Goal: Task Accomplishment & Management: Complete application form

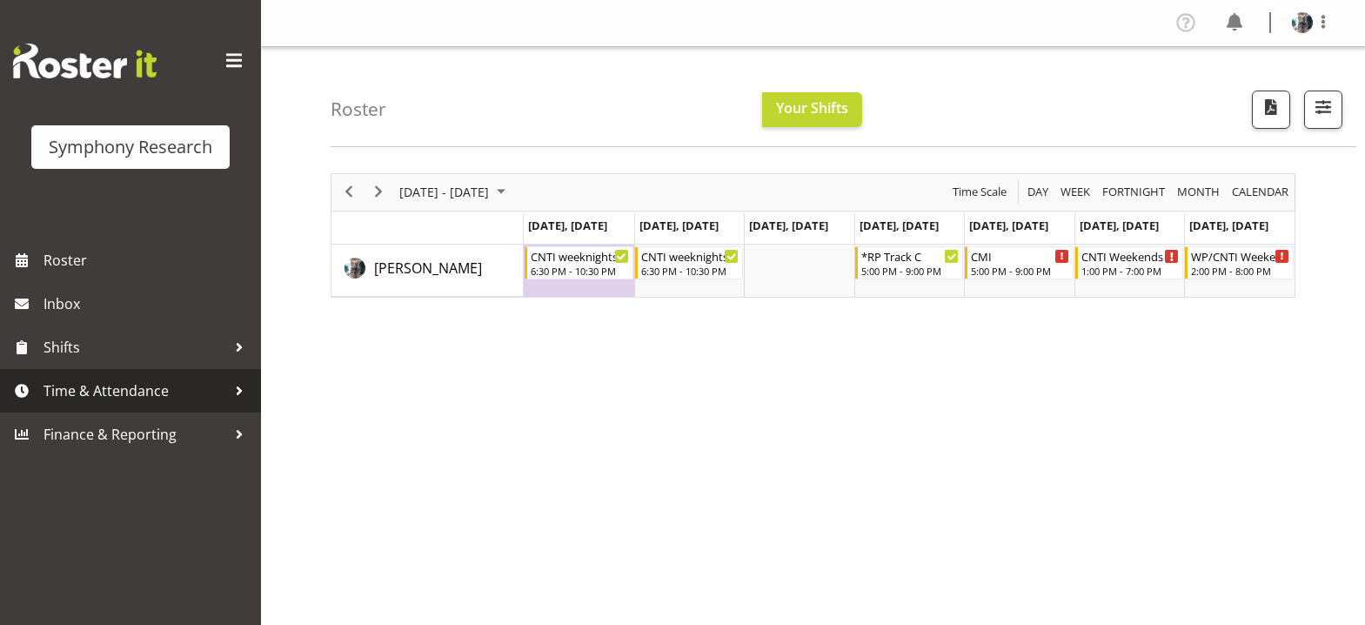
click at [73, 389] on span "Time & Attendance" at bounding box center [134, 390] width 183 height 26
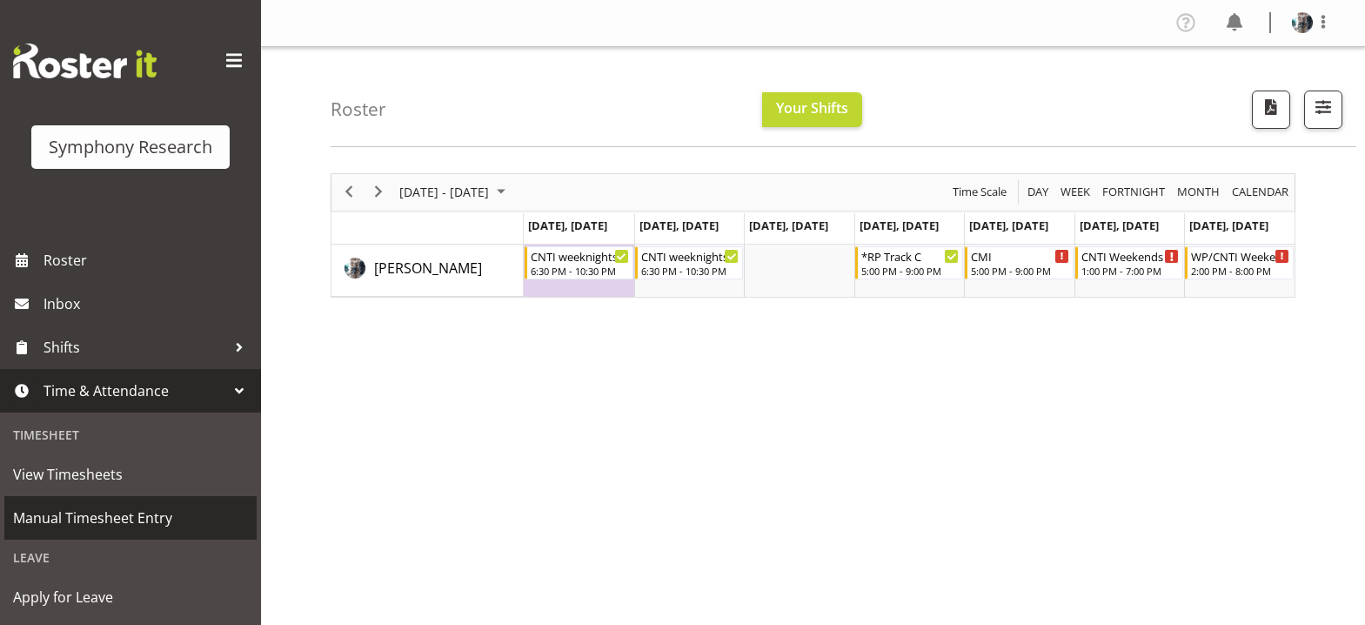
click at [110, 518] on span "Manual Timesheet Entry" at bounding box center [130, 517] width 235 height 26
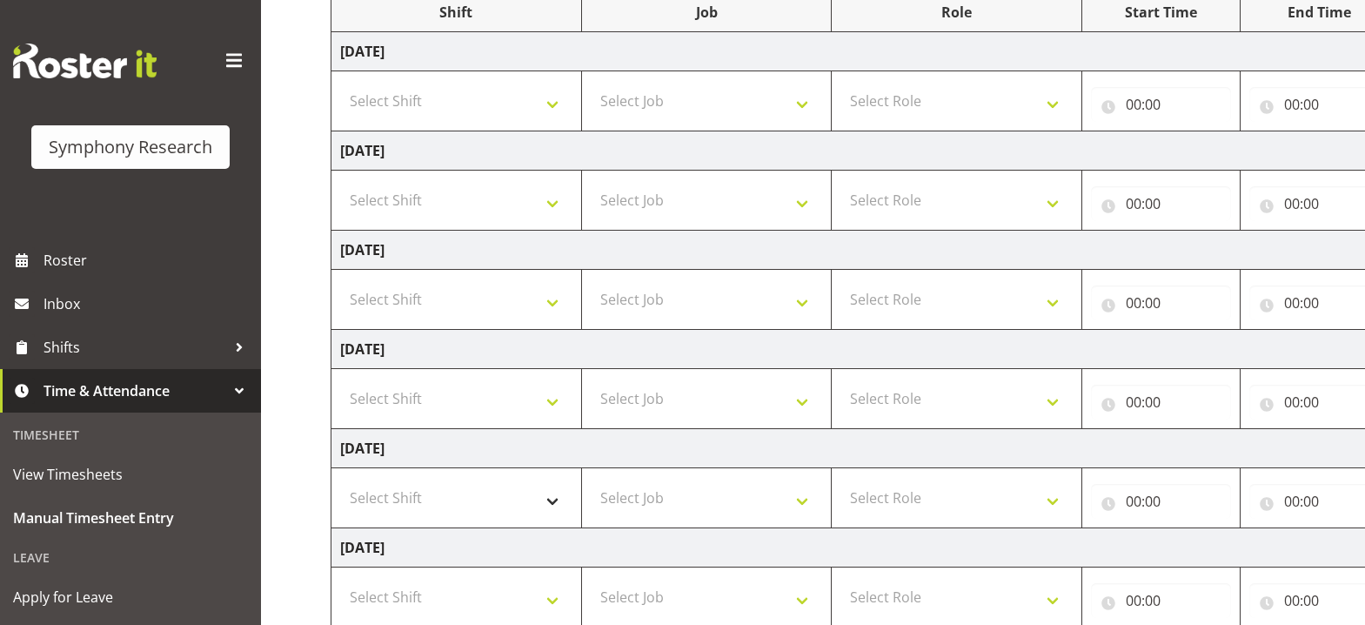
scroll to position [261, 0]
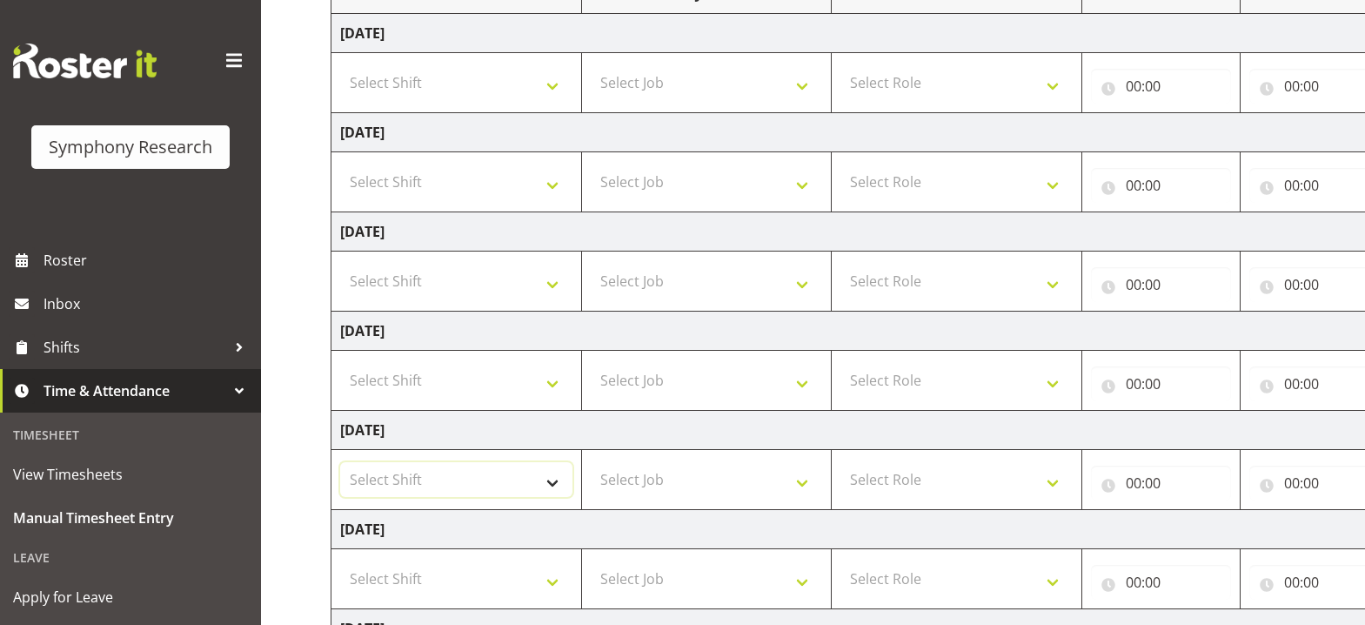
click at [556, 485] on select "Select Shift !!Weekend Residential (Roster IT Shift Label) *Business 9/10am ~ 4…" at bounding box center [456, 479] width 232 height 35
select select "56692"
click at [340, 462] on select "Select Shift !!Weekend Residential (Roster IT Shift Label) *Business 9/10am ~ 4…" at bounding box center [456, 479] width 232 height 35
click at [556, 484] on select "!!Weekend Residential (Roster IT Shift Label) *Business 9/10am ~ 4:30pm *Busine…" at bounding box center [456, 479] width 232 height 35
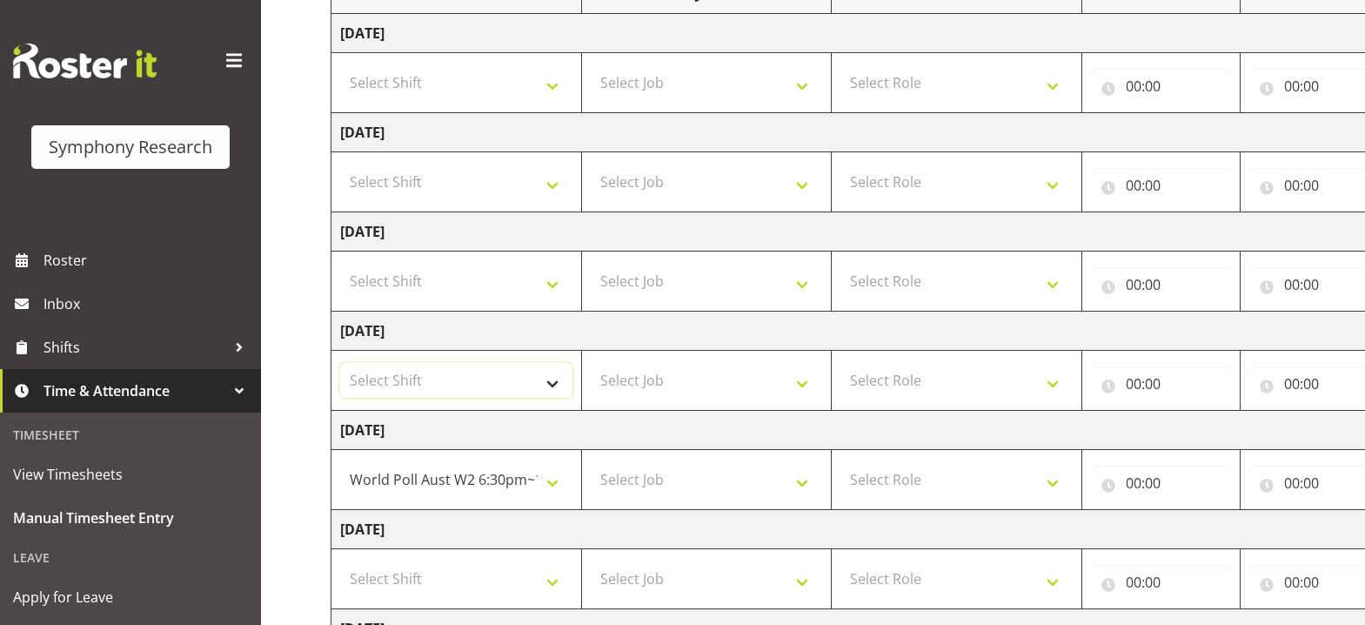
click at [551, 386] on select "Select Shift !!Weekend Residential (Roster IT Shift Label) *Business 9/10am ~ 4…" at bounding box center [456, 380] width 232 height 35
select select "56692"
click at [340, 363] on select "Select Shift !!Weekend Residential (Roster IT Shift Label) *Business 9/10am ~ 4…" at bounding box center [456, 380] width 232 height 35
click at [802, 384] on select "Select Job 550060 IF Admin 553492 World Poll Aus Wave 2 Main 2025 553493 World …" at bounding box center [707, 380] width 232 height 35
select select "10499"
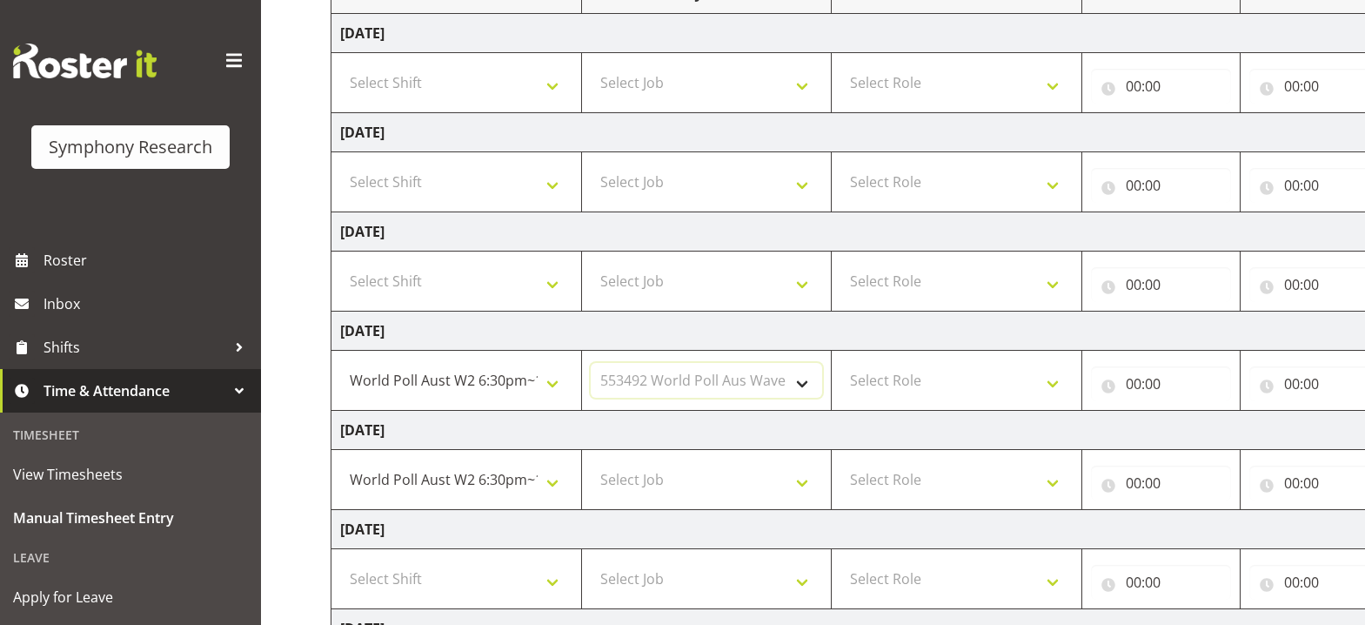
click at [591, 363] on select "Select Job 550060 IF Admin 553492 World Poll Aus Wave 2 Main 2025 553493 World …" at bounding box center [707, 380] width 232 height 35
click at [925, 381] on select "Select Role Briefing Interviewing" at bounding box center [956, 380] width 232 height 35
select select "47"
click at [840, 363] on select "Select Role Briefing Interviewing" at bounding box center [956, 380] width 232 height 35
click at [1134, 384] on input "00:00" at bounding box center [1161, 383] width 140 height 35
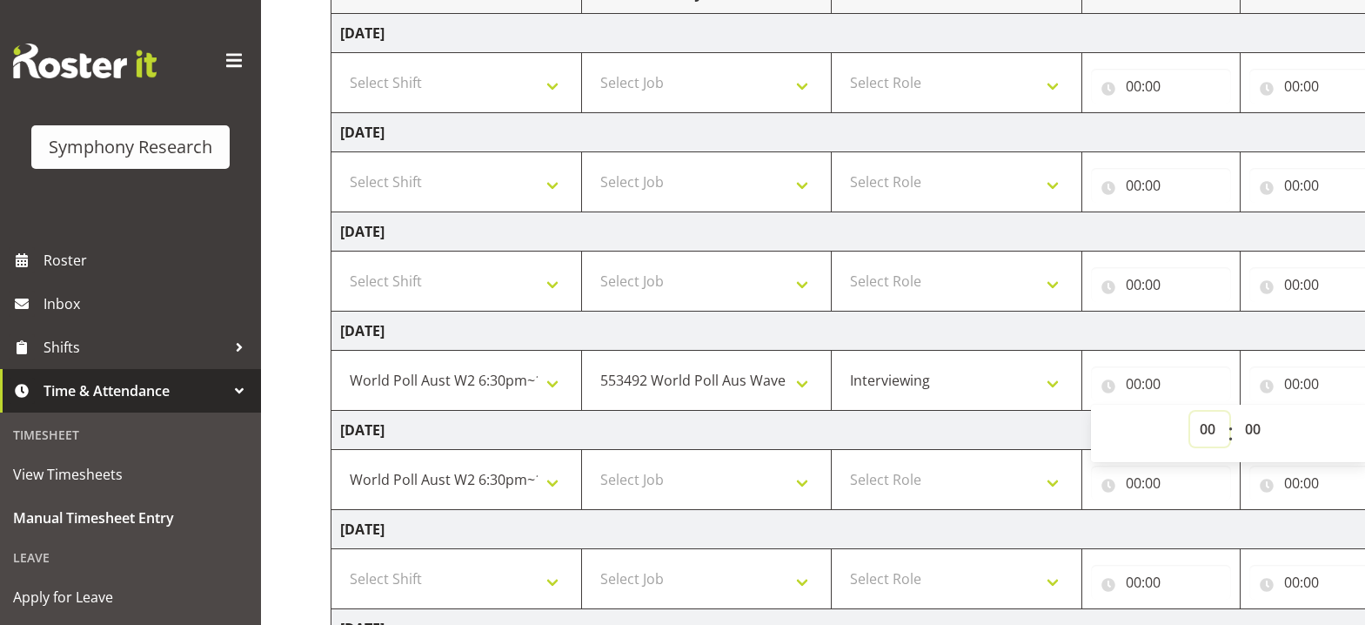
click at [1205, 431] on select "00 01 02 03 04 05 06 07 08 09 10 11 12 13 14 15 16 17 18 19 20 21 22 23" at bounding box center [1209, 428] width 39 height 35
select select "21"
click at [1190, 411] on select "00 01 02 03 04 05 06 07 08 09 10 11 12 13 14 15 16 17 18 19 20 21 22 23" at bounding box center [1209, 428] width 39 height 35
type input "21:00"
click at [1156, 387] on input "21:00" at bounding box center [1161, 383] width 140 height 35
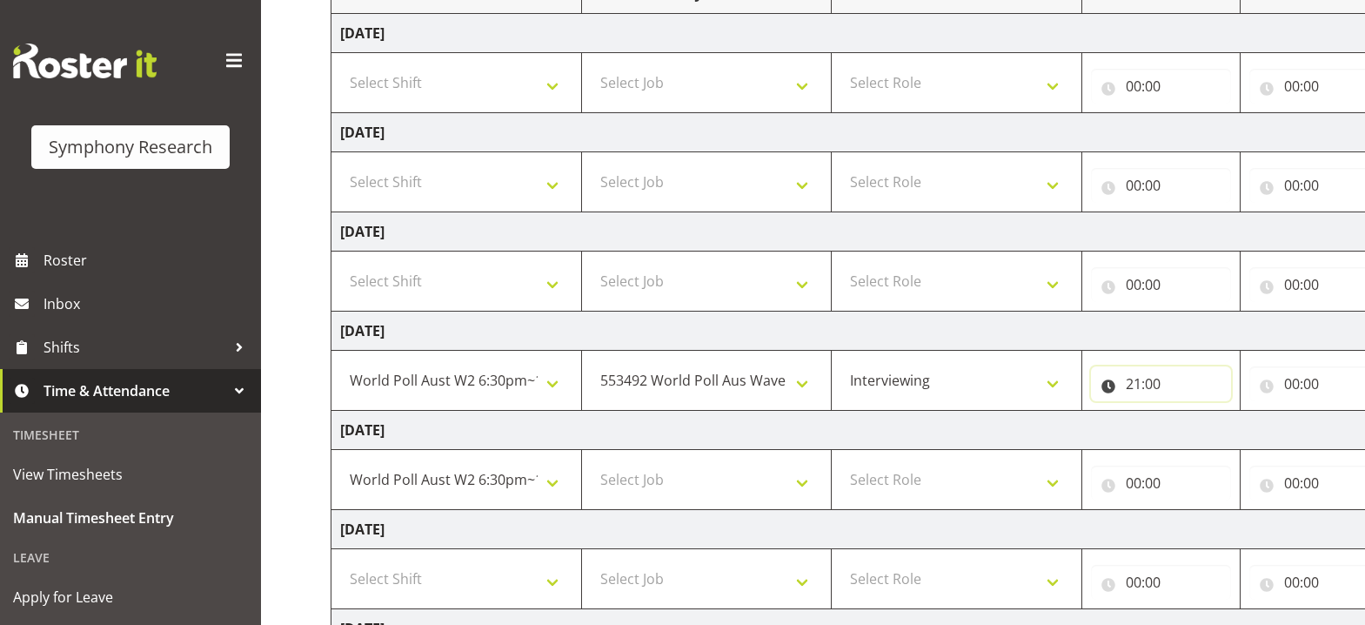
click at [1160, 384] on input "21:00" at bounding box center [1161, 383] width 140 height 35
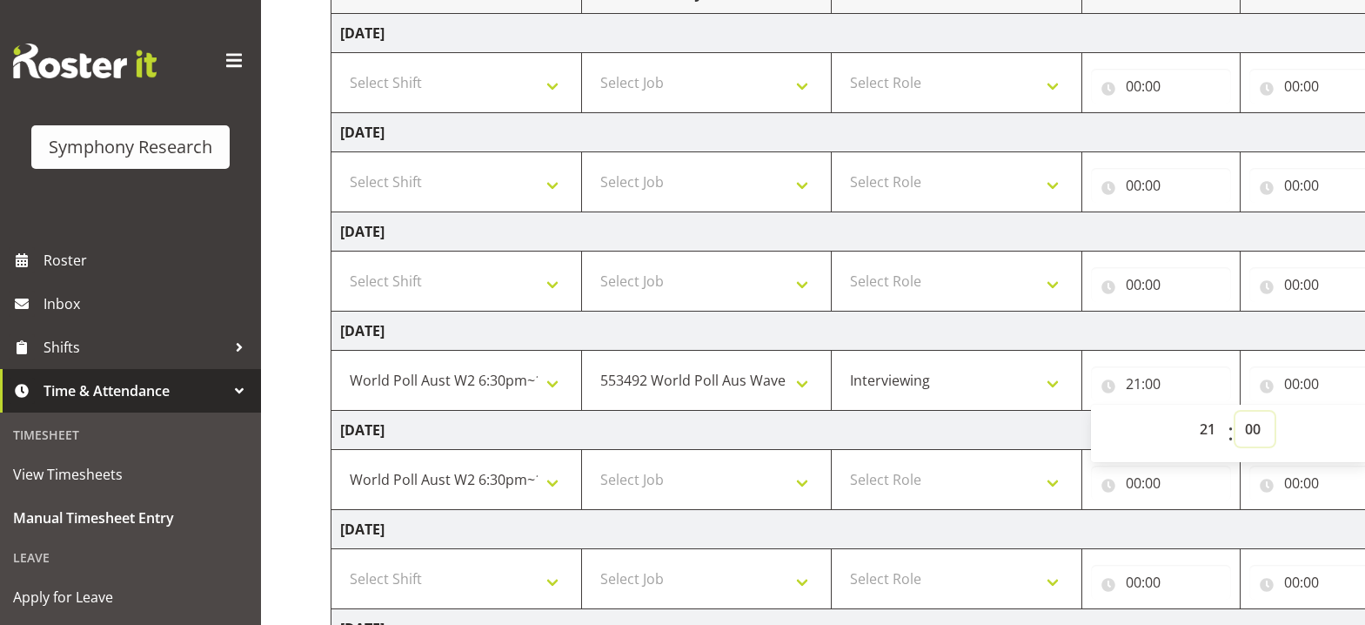
click at [1253, 425] on select "00 01 02 03 04 05 06 07 08 09 10 11 12 13 14 15 16 17 18 19 20 21 22 23 24 25 2…" at bounding box center [1254, 428] width 39 height 35
select select "12"
click at [1235, 411] on select "00 01 02 03 04 05 06 07 08 09 10 11 12 13 14 15 16 17 18 19 20 21 22 23 24 25 2…" at bounding box center [1254, 428] width 39 height 35
type input "21:12"
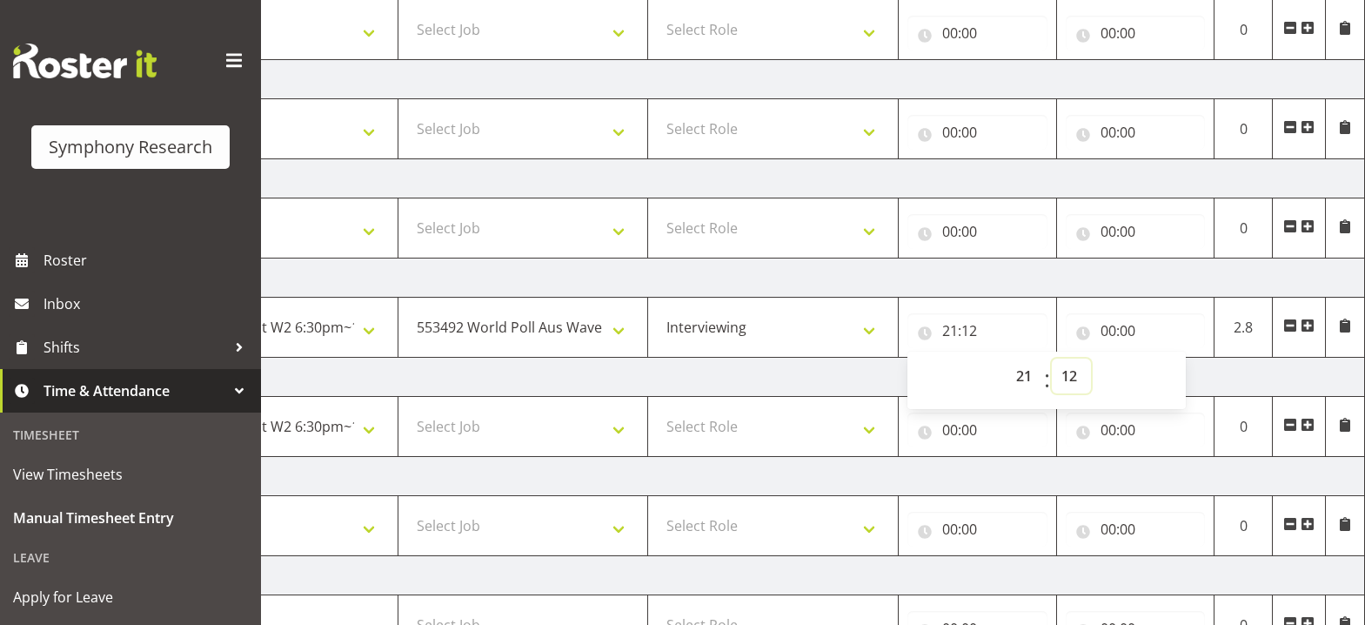
scroll to position [281, 0]
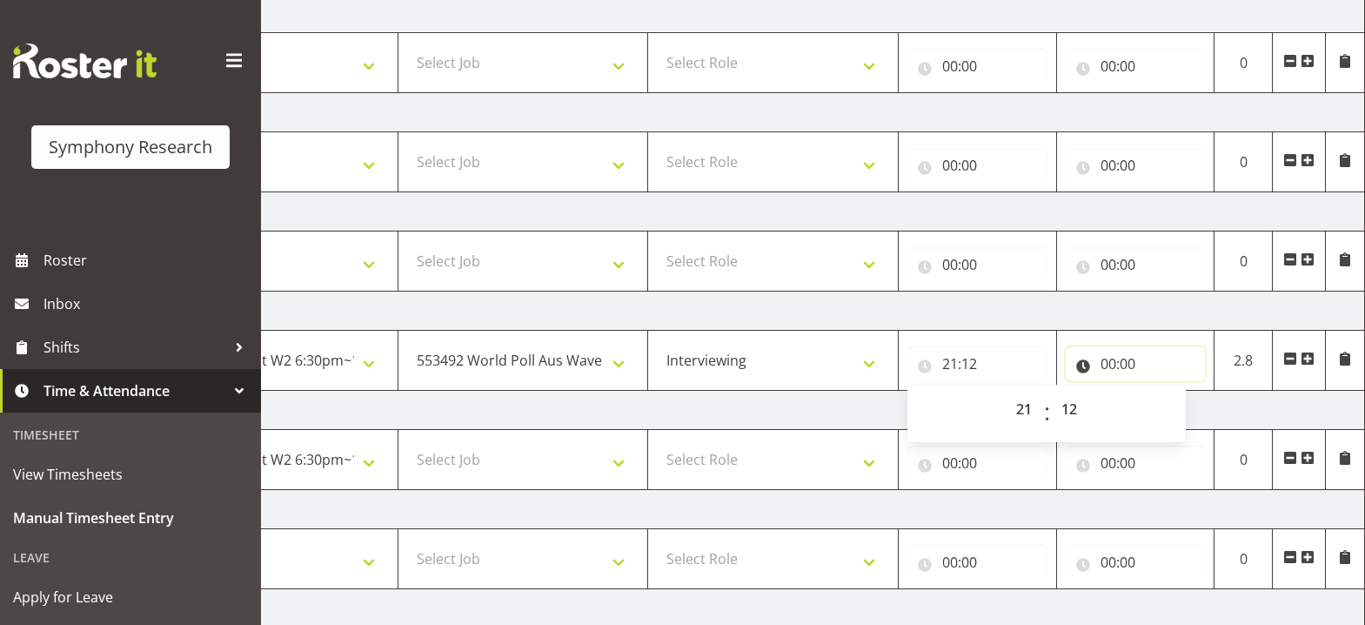
click at [1110, 367] on input "00:00" at bounding box center [1136, 363] width 140 height 35
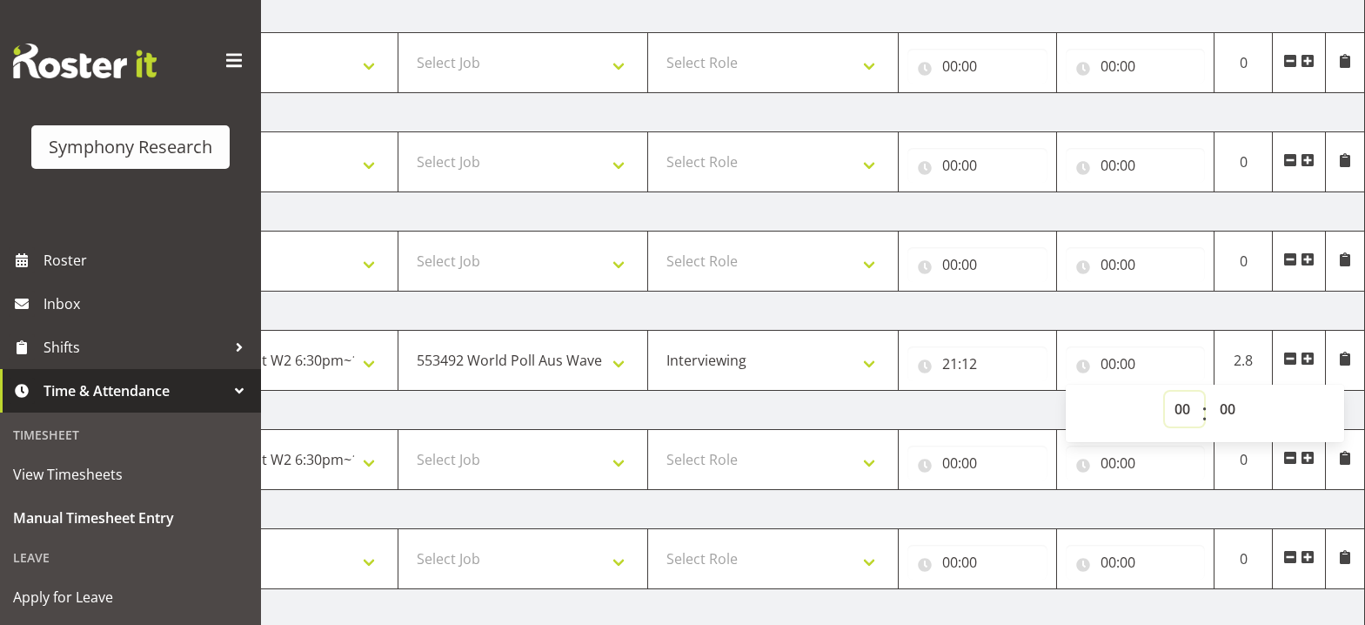
click at [1180, 411] on select "00 01 02 03 04 05 06 07 08 09 10 11 12 13 14 15 16 17 18 19 20 21 22 23" at bounding box center [1184, 408] width 39 height 35
select select "22"
click at [1165, 391] on select "00 01 02 03 04 05 06 07 08 09 10 11 12 13 14 15 16 17 18 19 20 21 22 23" at bounding box center [1184, 408] width 39 height 35
type input "22:00"
click at [1225, 409] on select "00 01 02 03 04 05 06 07 08 09 10 11 12 13 14 15 16 17 18 19 20 21 22 23 24 25 2…" at bounding box center [1229, 408] width 39 height 35
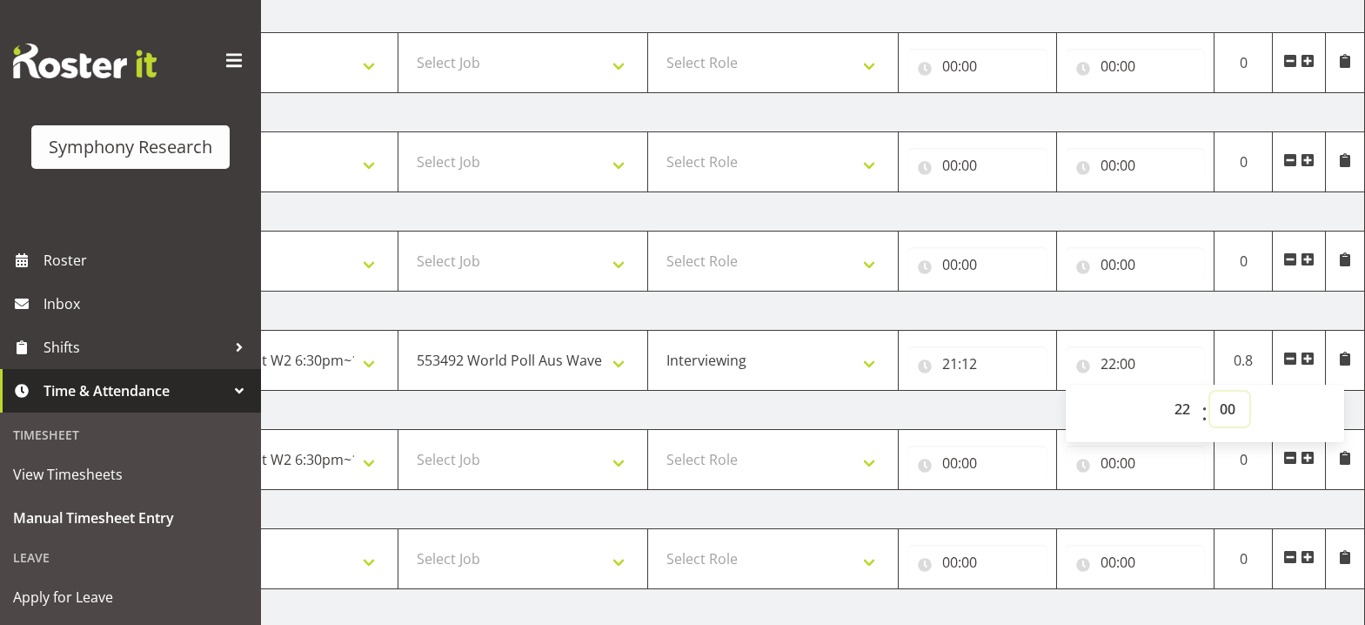
select select "30"
click at [1210, 391] on select "00 01 02 03 04 05 06 07 08 09 10 11 12 13 14 15 16 17 18 19 20 21 22 23 24 25 2…" at bounding box center [1229, 408] width 39 height 35
type input "22:30"
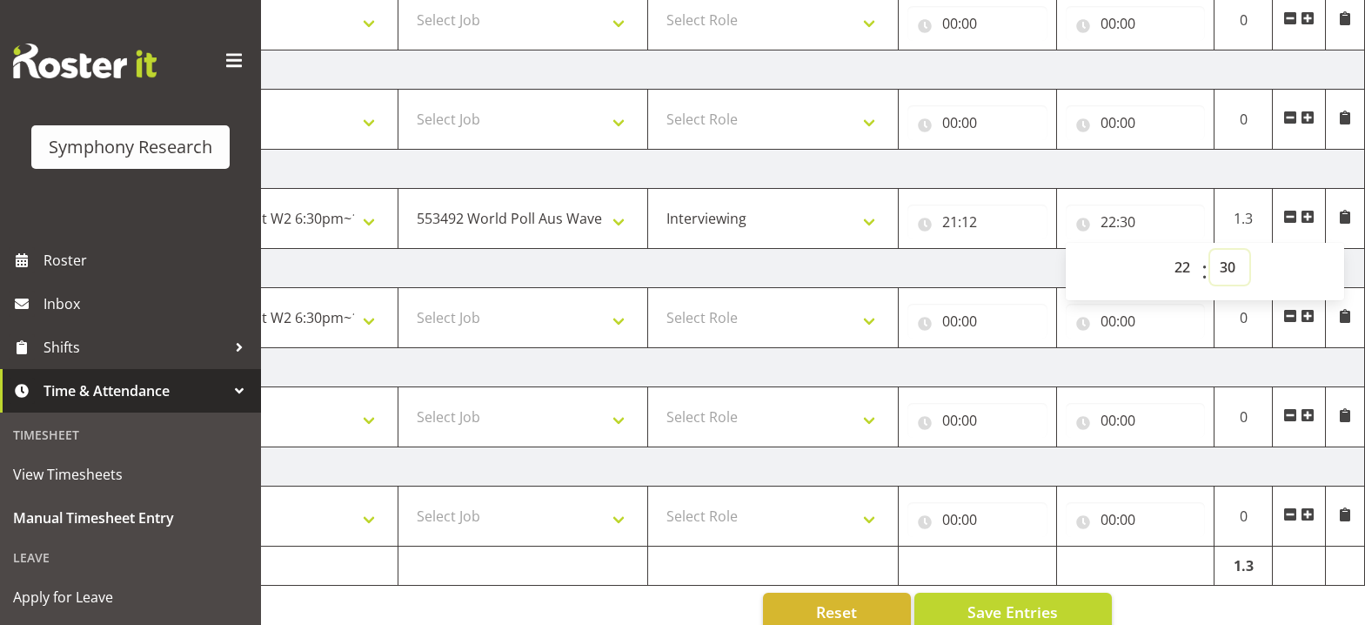
scroll to position [455, 0]
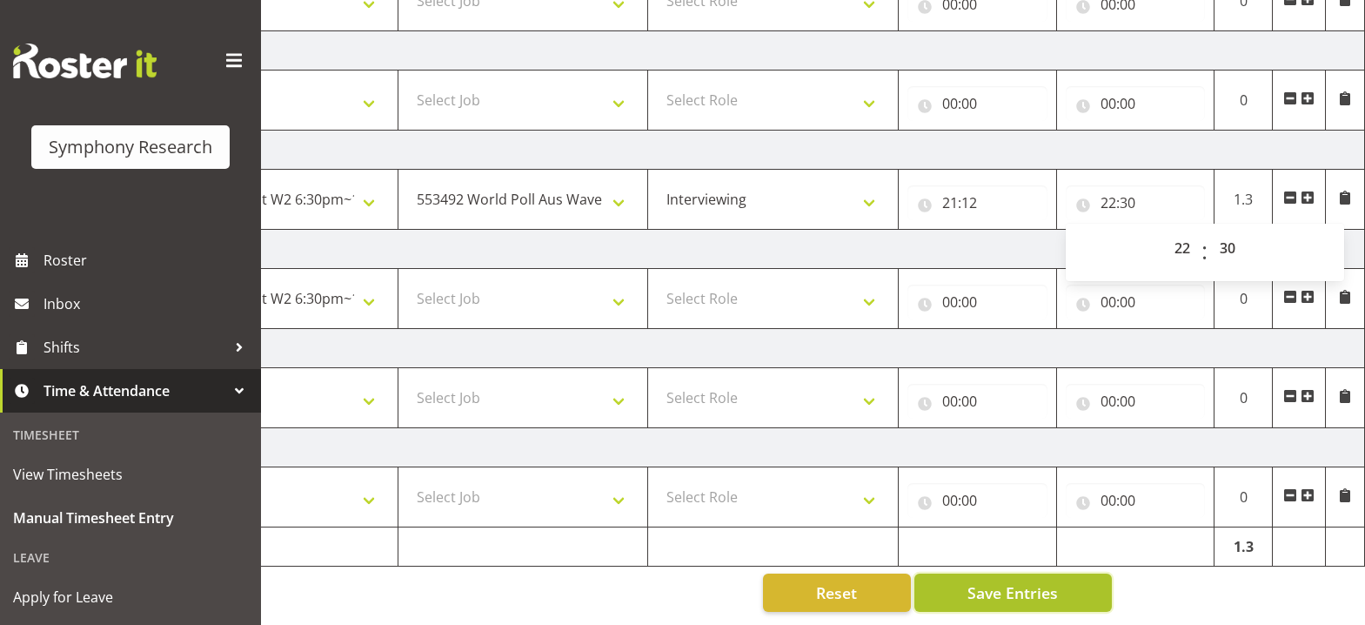
click at [1052, 581] on span "Save Entries" at bounding box center [1012, 592] width 90 height 23
select select
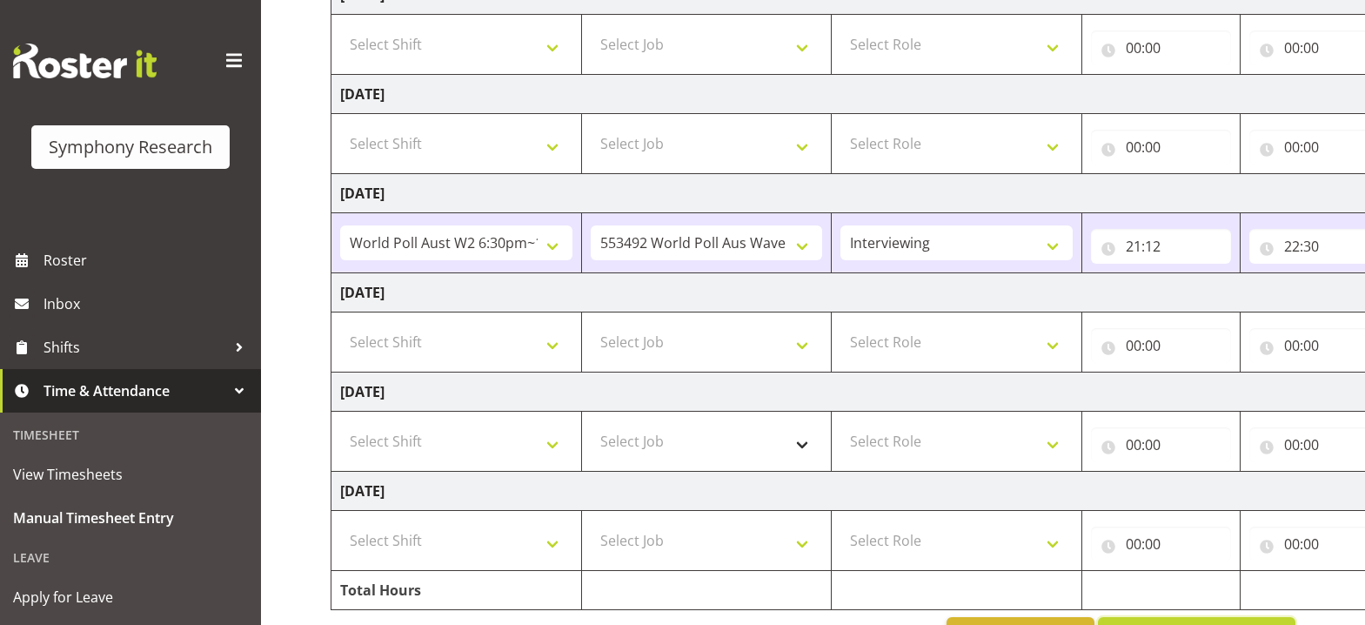
scroll to position [281, 0]
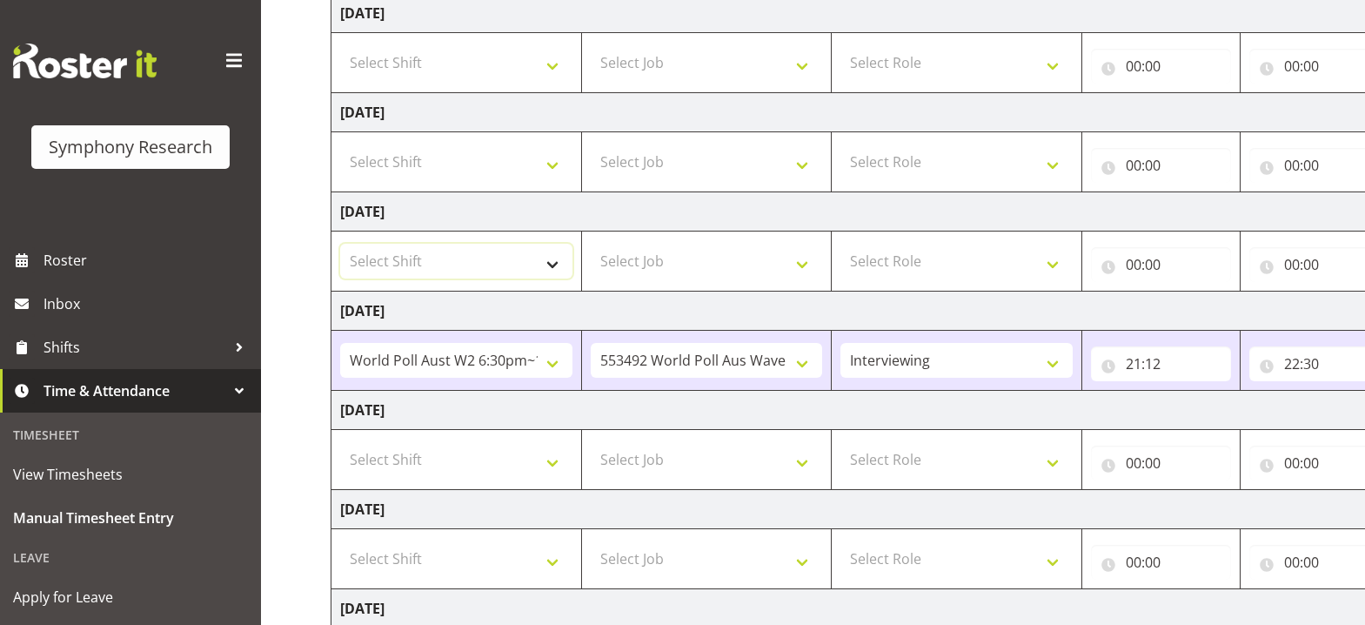
click at [558, 264] on select "Select Shift !!Weekend Residential (Roster IT Shift Label) *Business 9/10am ~ 4…" at bounding box center [456, 261] width 232 height 35
select select "56692"
click at [340, 244] on select "Select Shift !!Weekend Residential (Roster IT Shift Label) *Business 9/10am ~ 4…" at bounding box center [456, 261] width 232 height 35
click at [807, 264] on select "Select Job 550060 IF Admin 553492 World Poll Aus Wave 2 Main 2025 553493 World …" at bounding box center [707, 261] width 232 height 35
select select "10499"
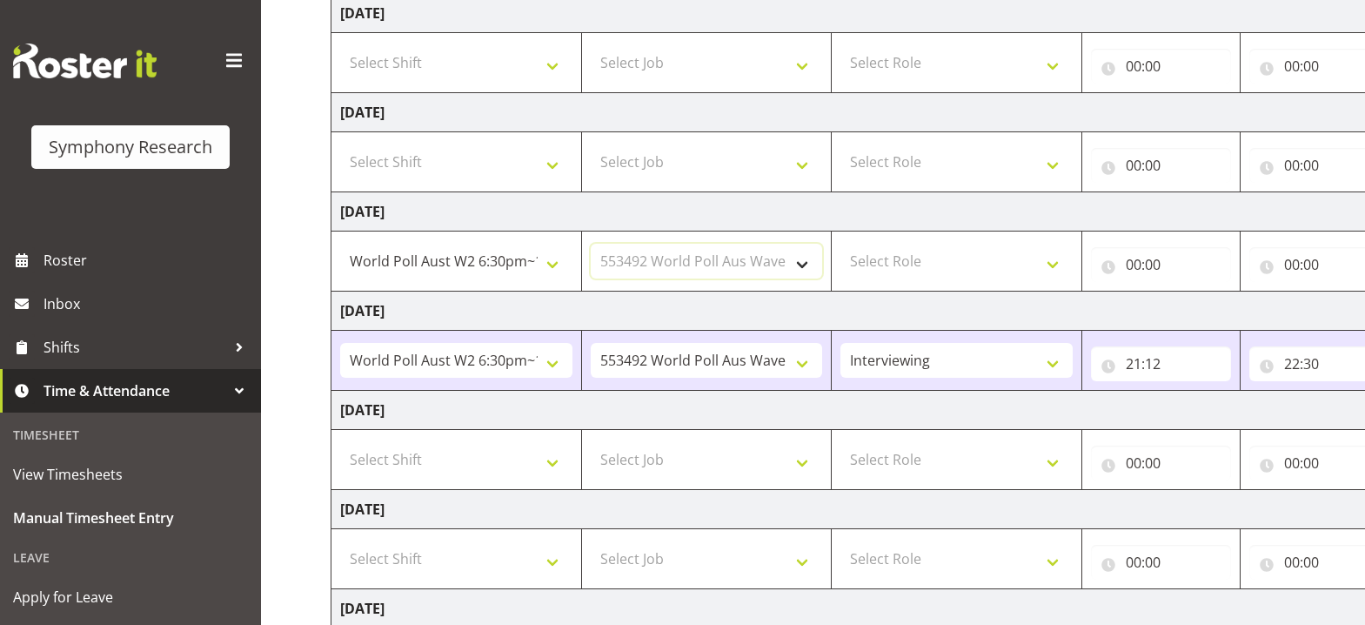
click at [591, 244] on select "Select Job 550060 IF Admin 553492 World Poll Aus Wave 2 Main 2025 553493 World …" at bounding box center [707, 261] width 232 height 35
click at [1055, 269] on select "Select Role Briefing Interviewing" at bounding box center [956, 261] width 232 height 35
select select "47"
click at [840, 244] on select "Select Role Briefing Interviewing" at bounding box center [956, 261] width 232 height 35
click at [1134, 272] on input "00:00" at bounding box center [1161, 264] width 140 height 35
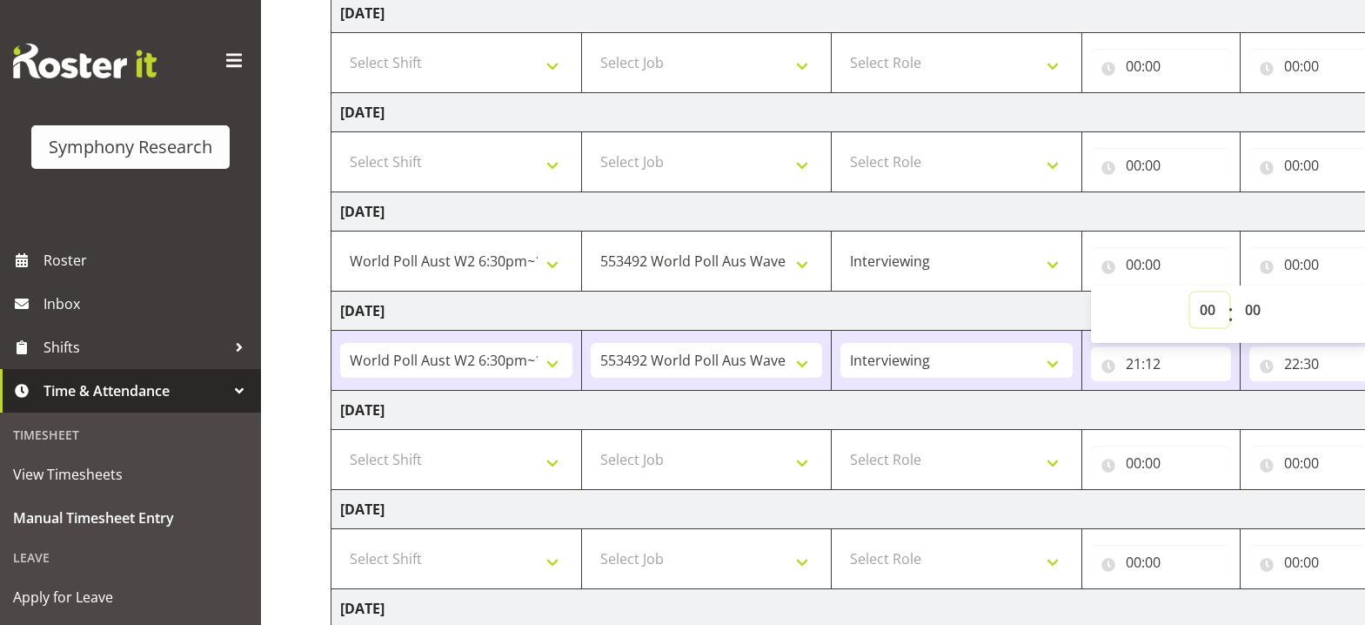
click at [1211, 316] on select "00 01 02 03 04 05 06 07 08 09 10 11 12 13 14 15 16 17 18 19 20 21 22 23" at bounding box center [1209, 309] width 39 height 35
select select "18"
click at [1190, 292] on select "00 01 02 03 04 05 06 07 08 09 10 11 12 13 14 15 16 17 18 19 20 21 22 23" at bounding box center [1209, 309] width 39 height 35
type input "18:00"
click at [1253, 309] on select "00 01 02 03 04 05 06 07 08 09 10 11 12 13 14 15 16 17 18 19 20 21 22 23 24 25 2…" at bounding box center [1254, 309] width 39 height 35
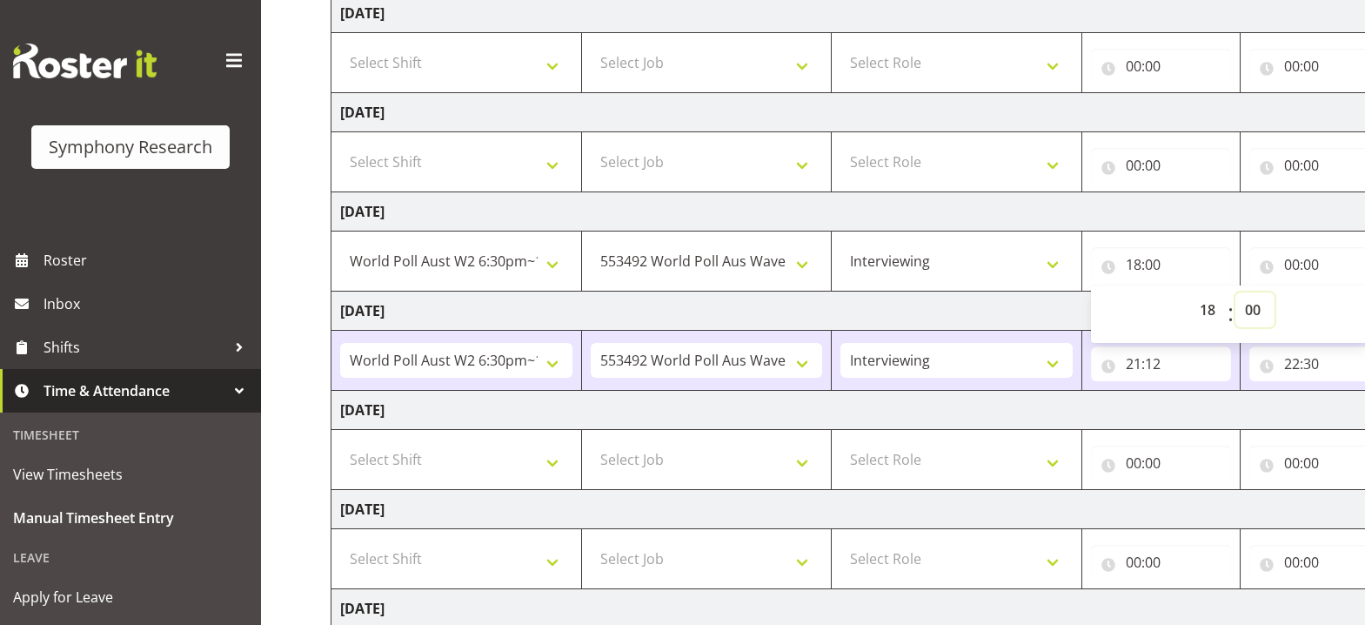
select select "46"
click at [1235, 292] on select "00 01 02 03 04 05 06 07 08 09 10 11 12 13 14 15 16 17 18 19 20 21 22 23 24 25 2…" at bounding box center [1254, 309] width 39 height 35
type input "18:46"
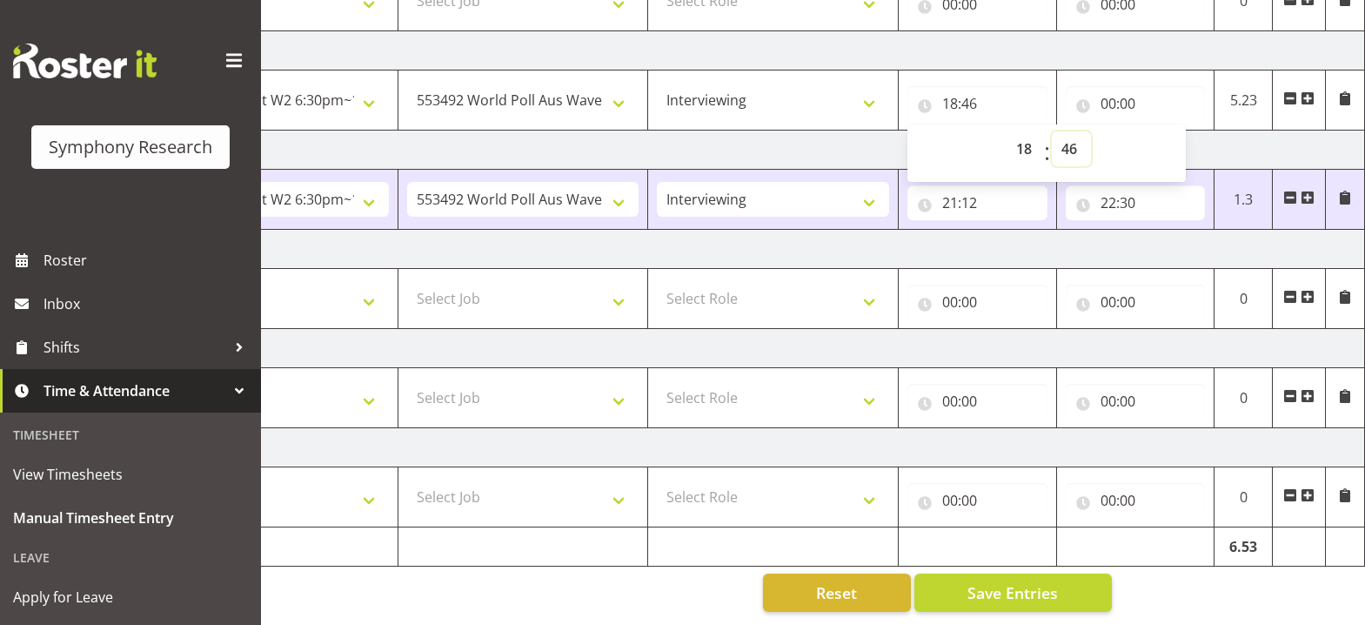
scroll to position [368, 0]
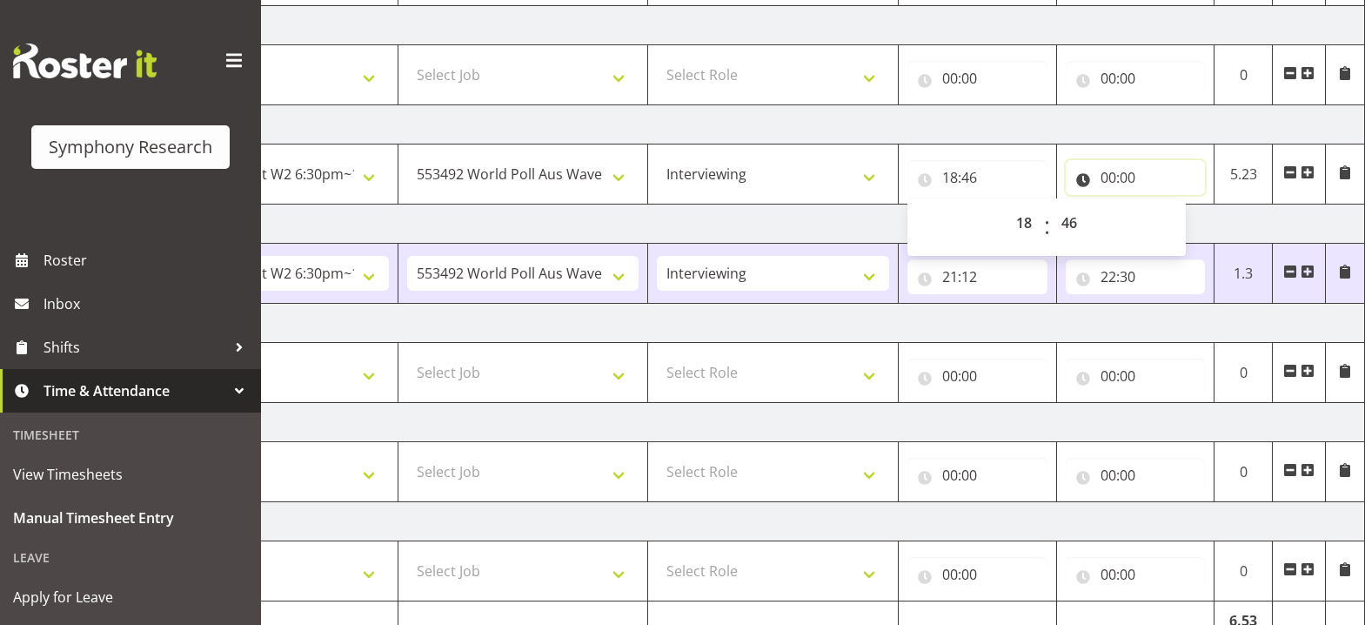
click at [1106, 180] on input "00:00" at bounding box center [1136, 177] width 140 height 35
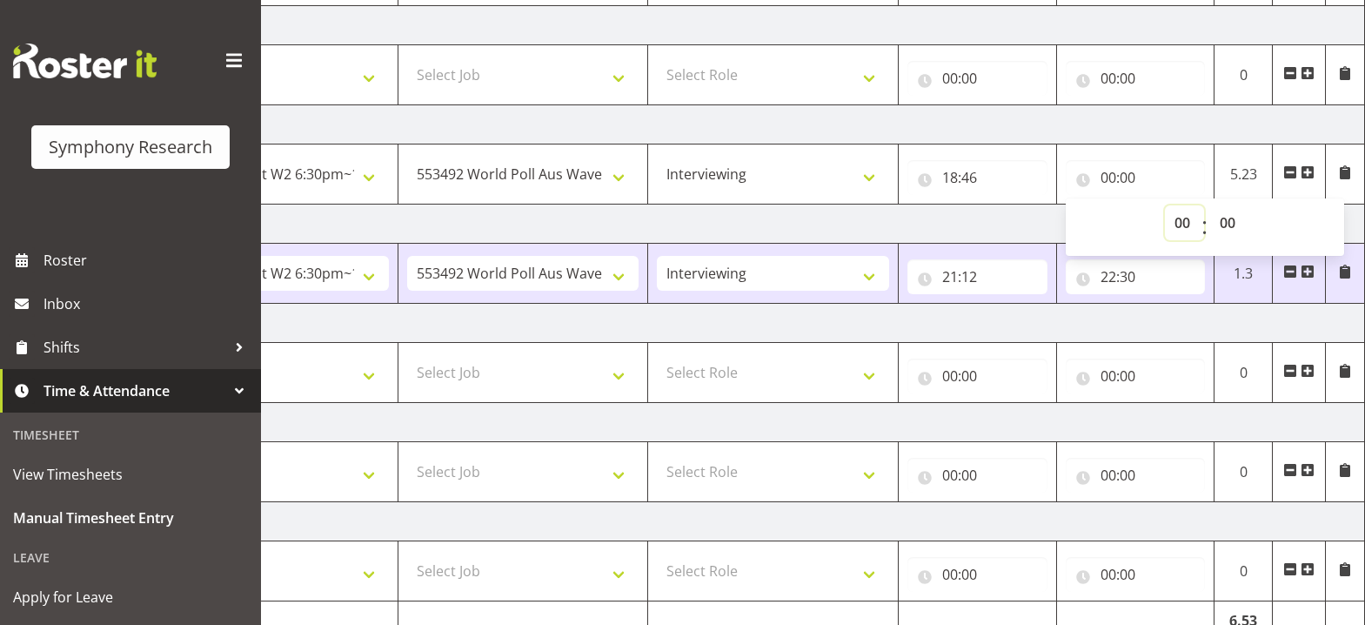
click at [1184, 229] on select "00 01 02 03 04 05 06 07 08 09 10 11 12 13 14 15 16 17 18 19 20 21 22 23" at bounding box center [1184, 222] width 39 height 35
select select "22"
click at [1165, 205] on select "00 01 02 03 04 05 06 07 08 09 10 11 12 13 14 15 16 17 18 19 20 21 22 23" at bounding box center [1184, 222] width 39 height 35
type input "22:00"
click at [1232, 227] on select "00 01 02 03 04 05 06 07 08 09 10 11 12 13 14 15 16 17 18 19 20 21 22 23 24 25 2…" at bounding box center [1229, 222] width 39 height 35
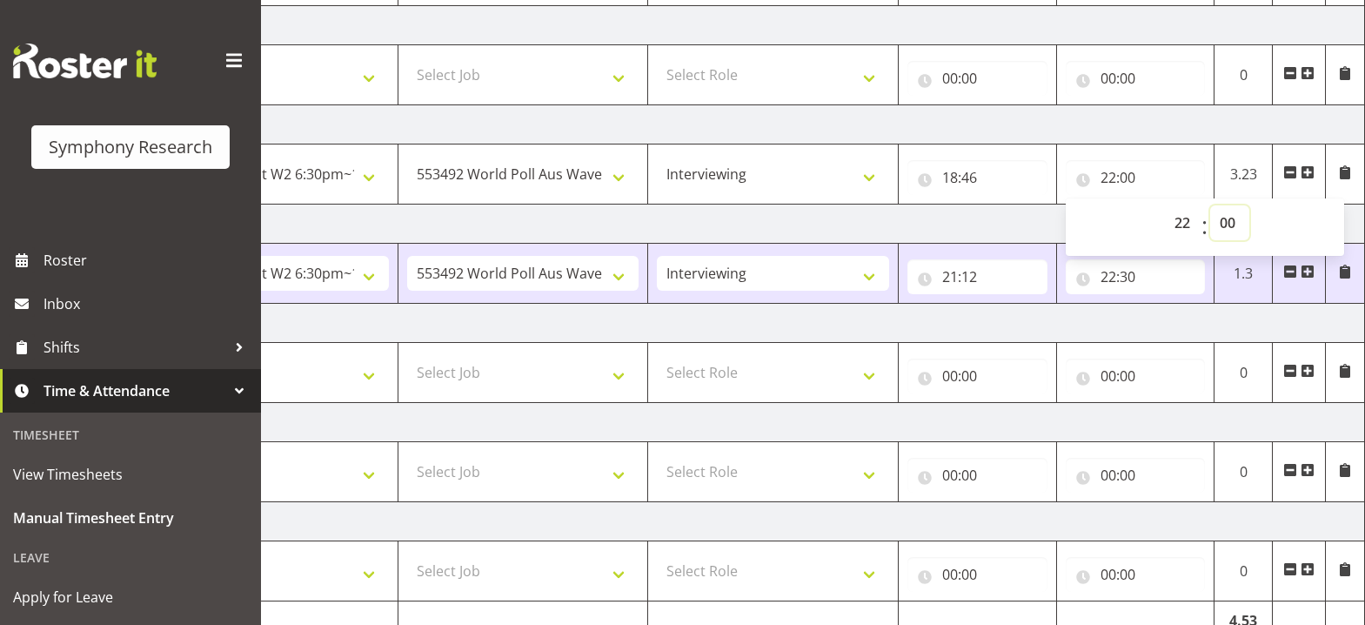
select select "30"
click at [1210, 205] on select "00 01 02 03 04 05 06 07 08 09 10 11 12 13 14 15 16 17 18 19 20 21 22 23 24 25 2…" at bounding box center [1229, 222] width 39 height 35
type input "22:30"
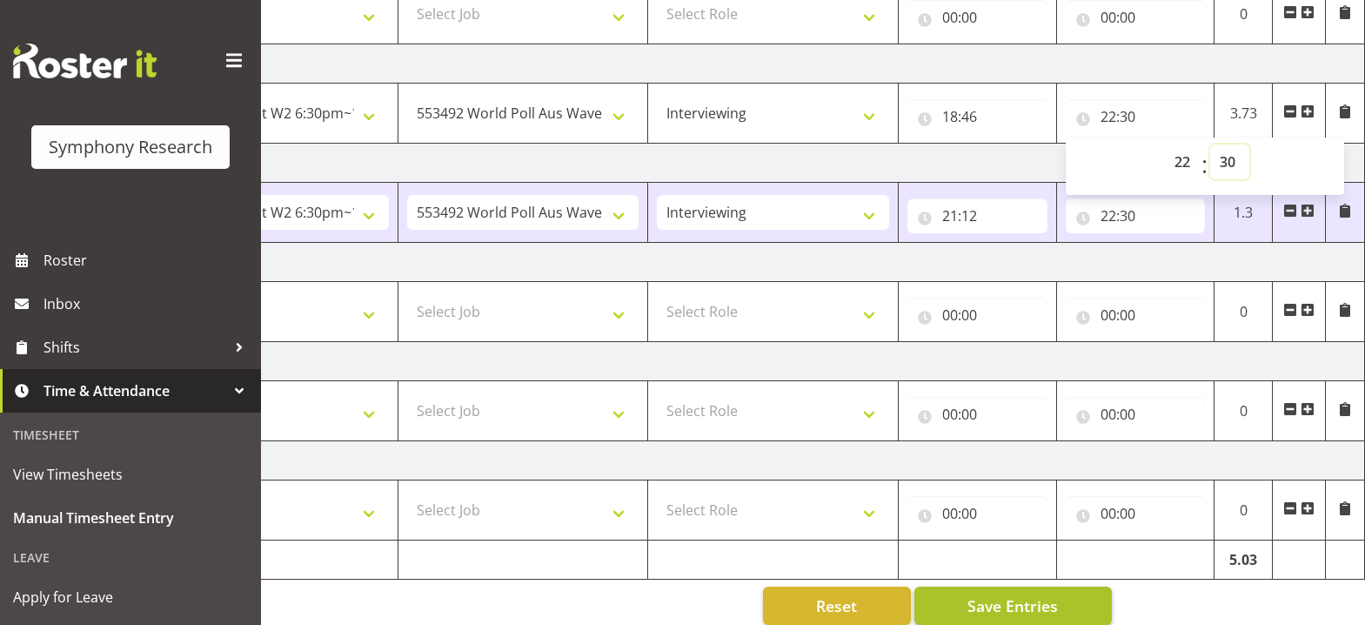
scroll to position [455, 0]
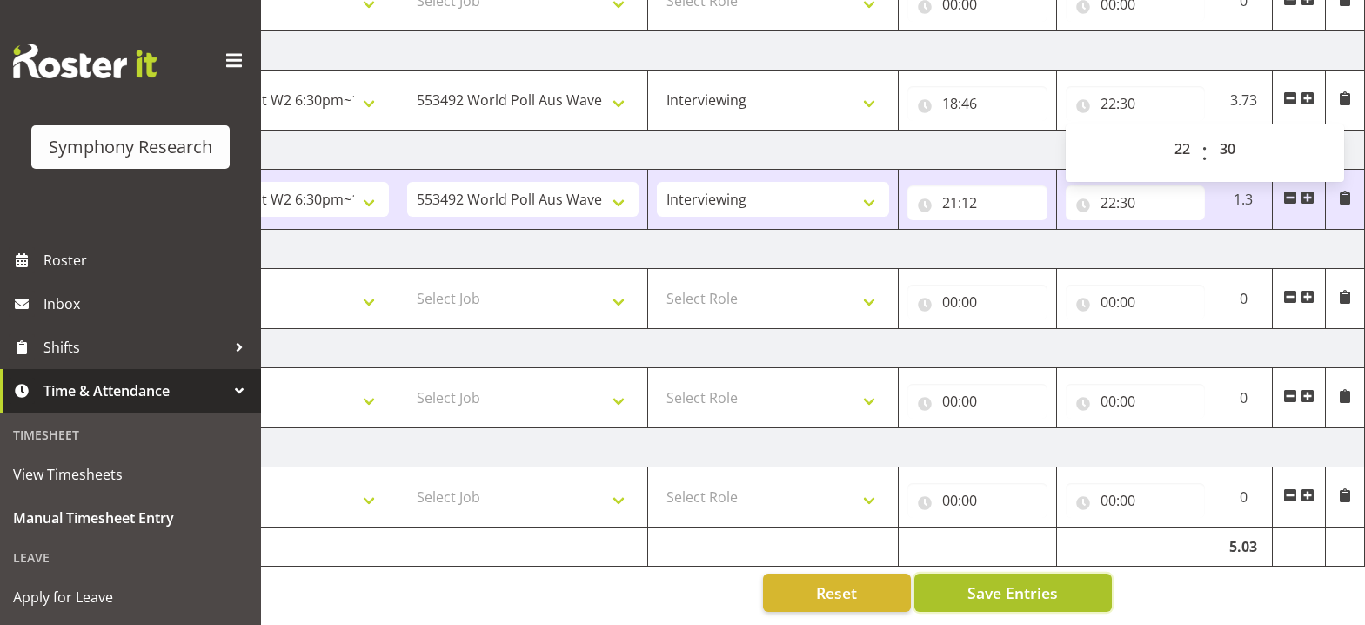
click at [1061, 581] on button "Save Entries" at bounding box center [1012, 592] width 197 height 38
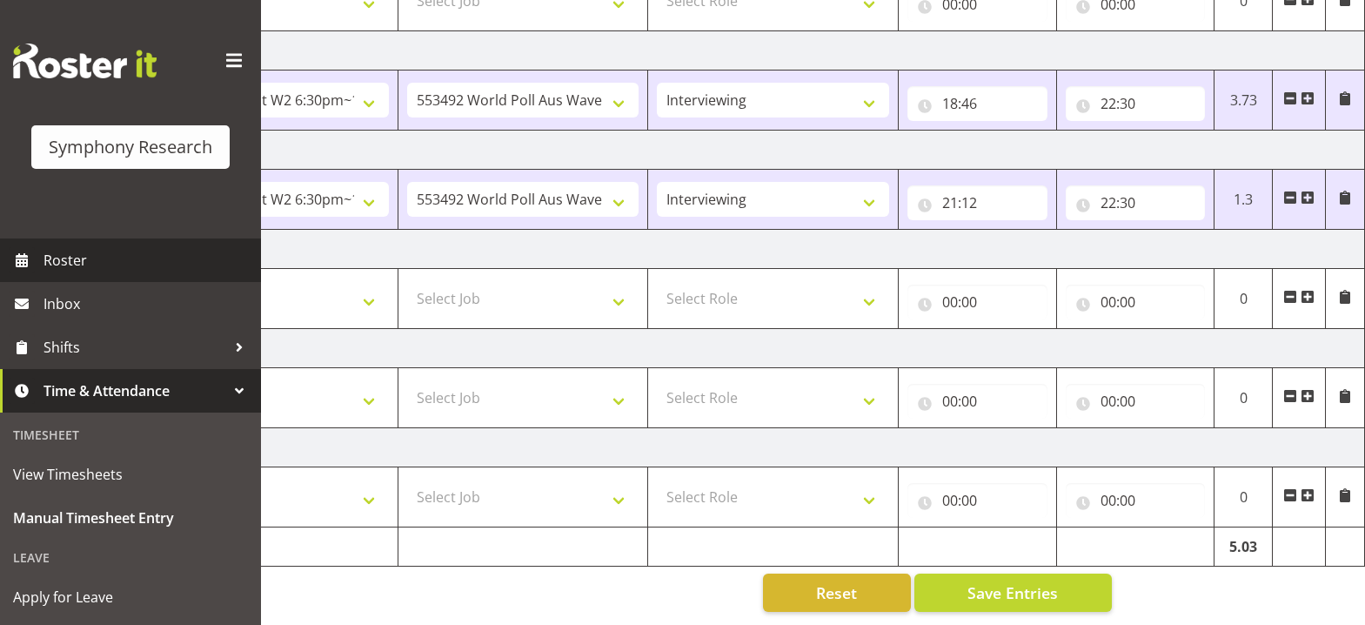
click at [46, 264] on span "Roster" at bounding box center [147, 260] width 209 height 26
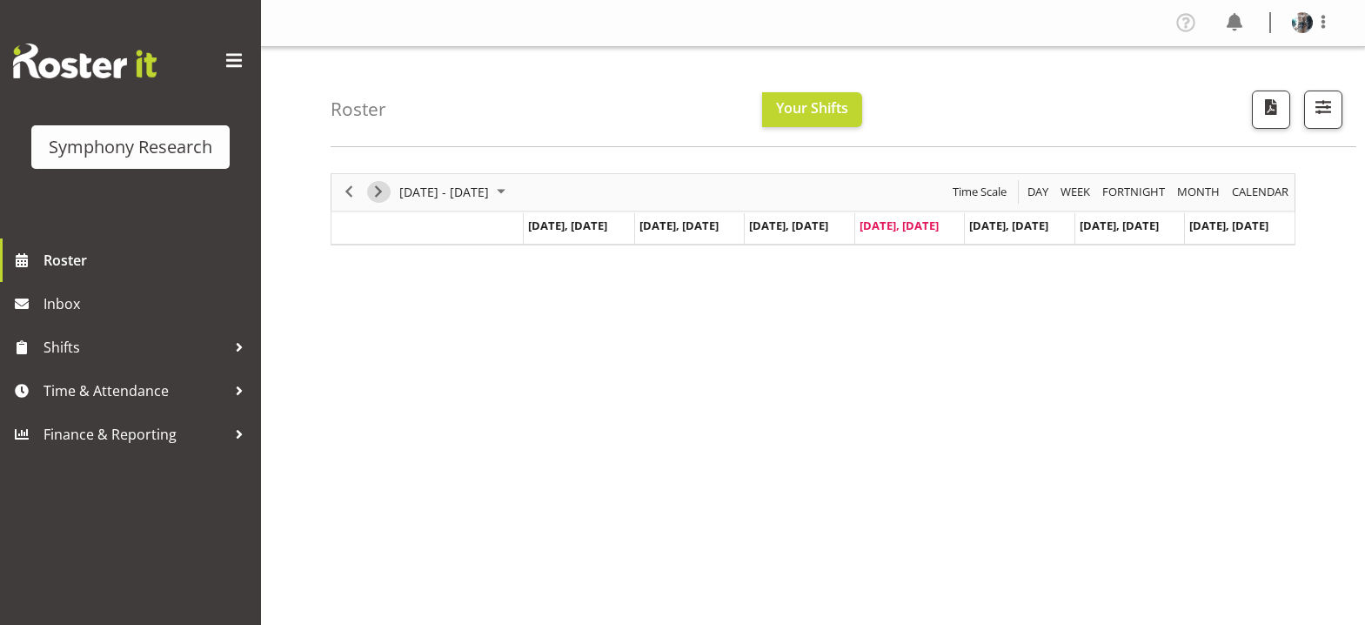
click at [381, 193] on span "Next" at bounding box center [378, 192] width 21 height 22
